Goal: Go to known website: Access a specific website the user already knows

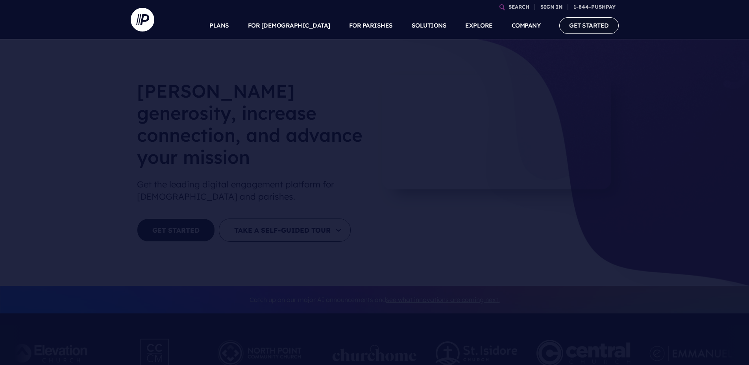
click at [574, 20] on link "GET STARTED" at bounding box center [588, 25] width 59 height 16
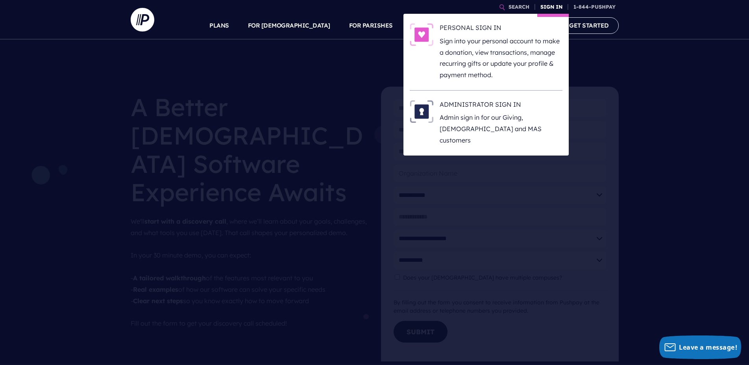
click at [544, 7] on link "SIGN IN" at bounding box center [551, 7] width 28 height 14
click at [505, 45] on p "Sign into your personal account to make a donation, view transactions, manage r…" at bounding box center [501, 57] width 123 height 45
